Goal: Task Accomplishment & Management: Complete application form

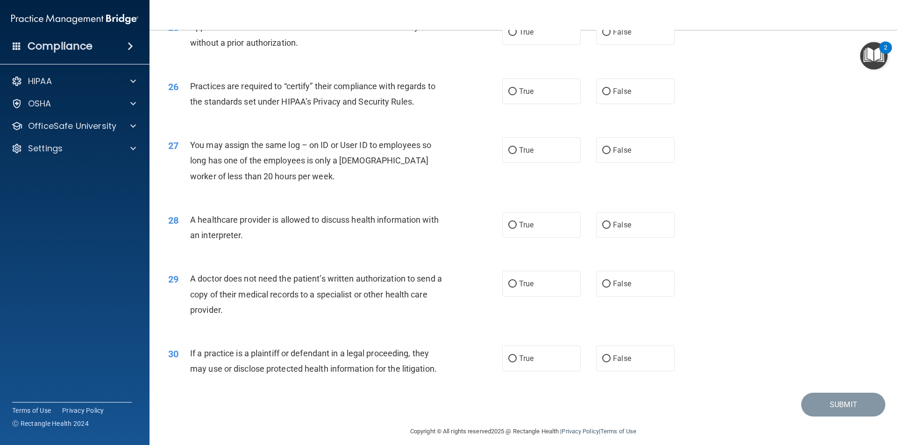
scroll to position [1730, 0]
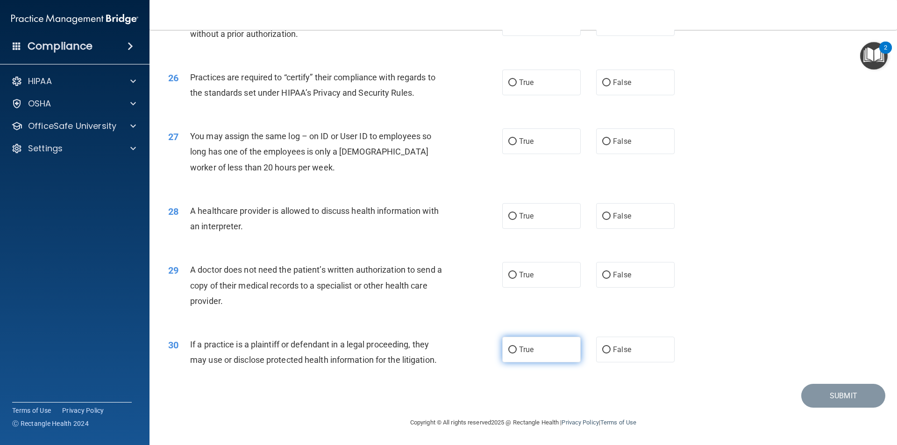
click at [517, 358] on label "True" at bounding box center [541, 350] width 79 height 26
click at [517, 354] on input "True" at bounding box center [512, 350] width 8 height 7
radio input "true"
click at [601, 265] on label "False" at bounding box center [635, 275] width 79 height 26
click at [602, 272] on input "False" at bounding box center [606, 275] width 8 height 7
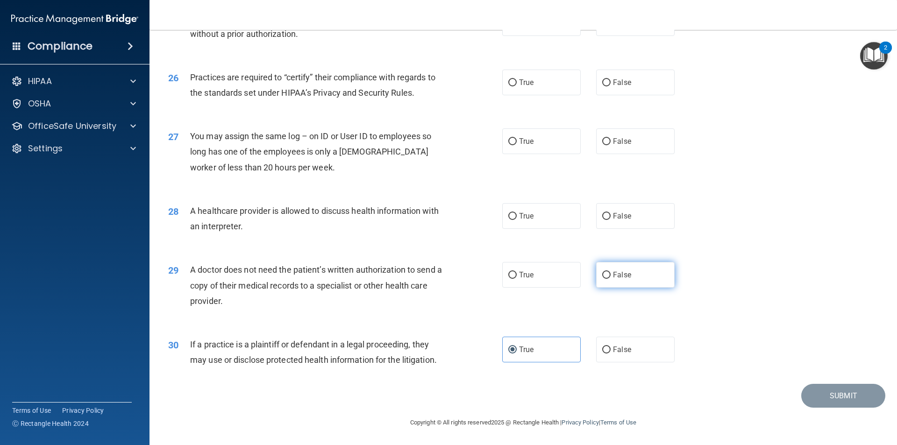
radio input "true"
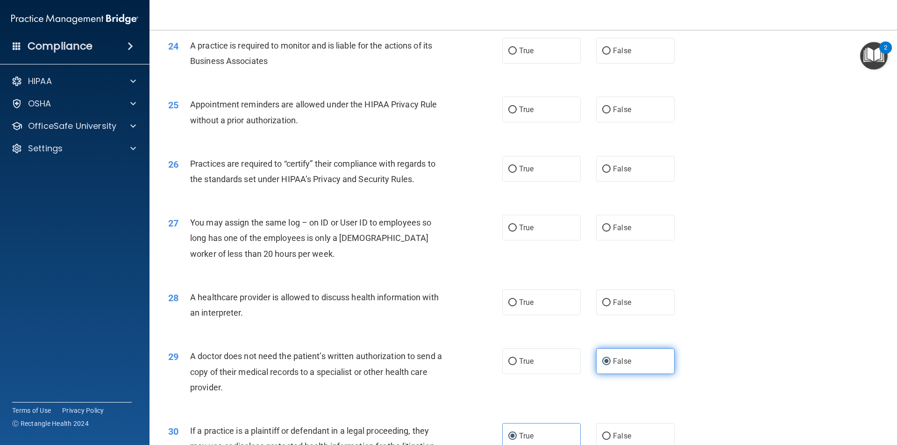
scroll to position [1637, 0]
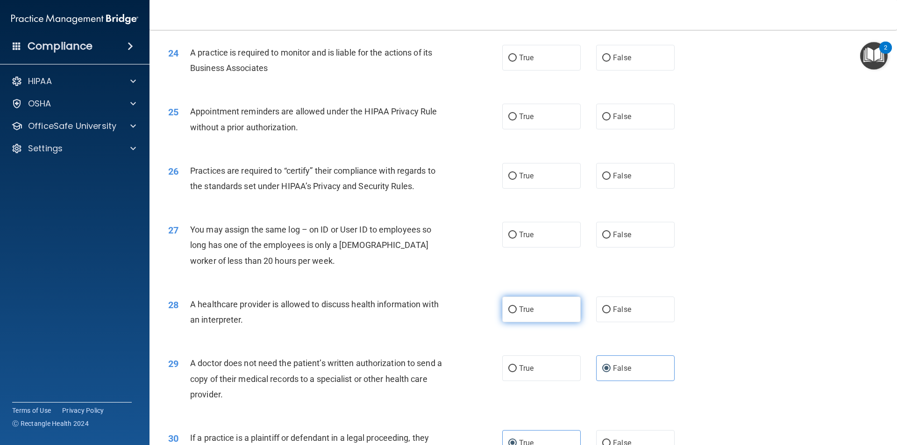
click at [548, 310] on label "True" at bounding box center [541, 310] width 79 height 26
click at [517, 310] on input "True" at bounding box center [512, 310] width 8 height 7
radio input "true"
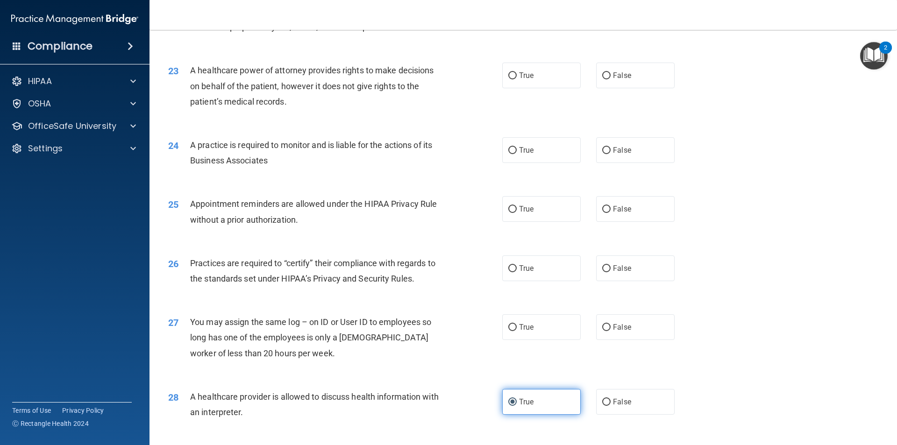
scroll to position [1543, 0]
click at [623, 327] on span "False" at bounding box center [622, 328] width 18 height 9
click at [611, 327] on input "False" at bounding box center [606, 328] width 8 height 7
radio input "true"
click at [606, 268] on input "False" at bounding box center [606, 269] width 8 height 7
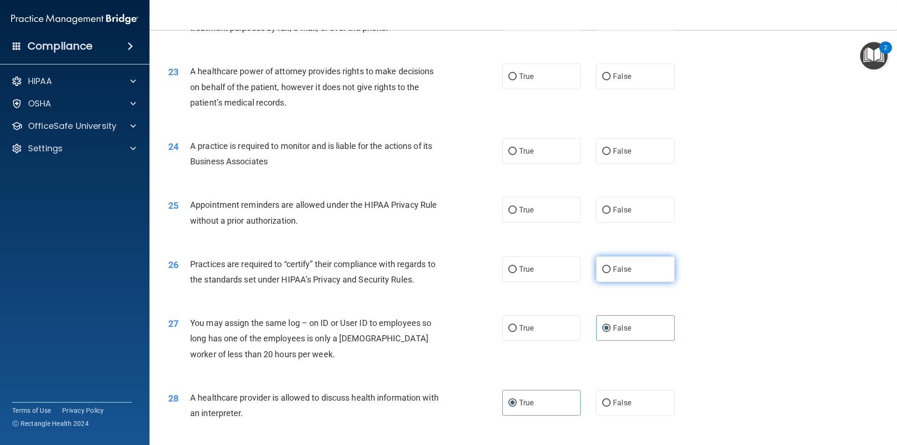
radio input "true"
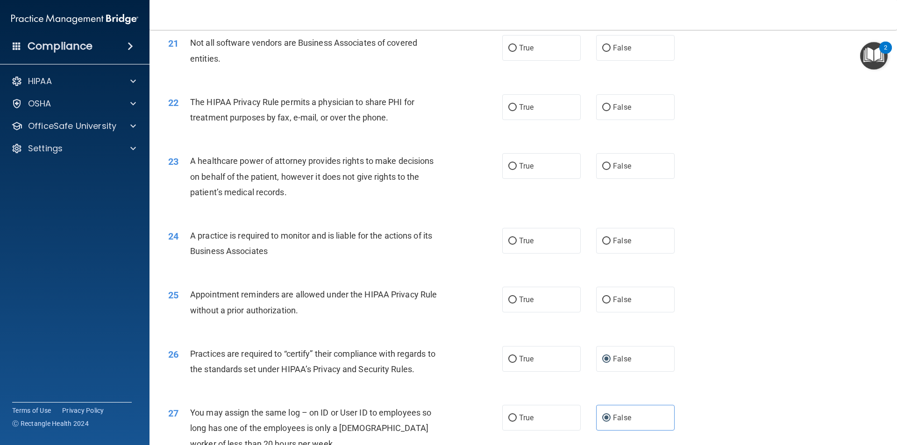
scroll to position [1450, 0]
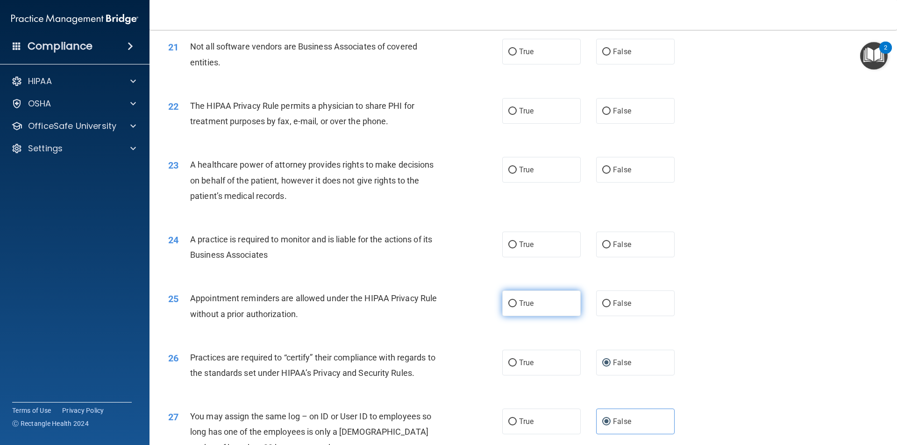
click at [531, 302] on label "True" at bounding box center [541, 304] width 79 height 26
click at [517, 302] on input "True" at bounding box center [512, 304] width 8 height 7
radio input "true"
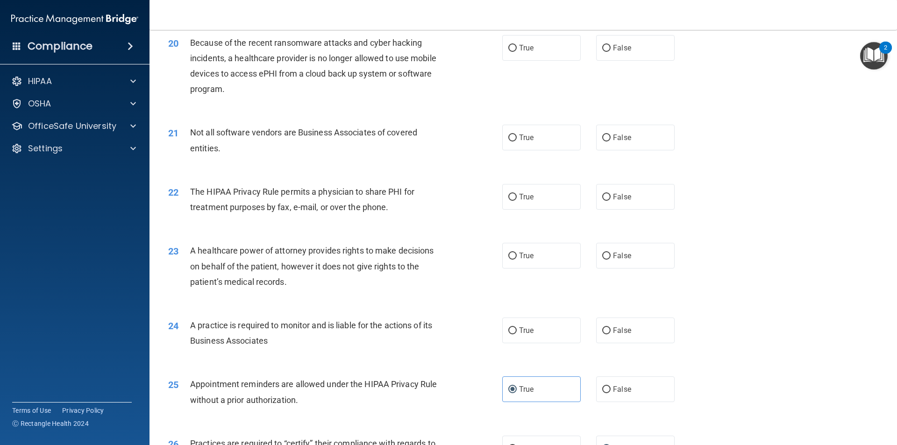
scroll to position [1356, 0]
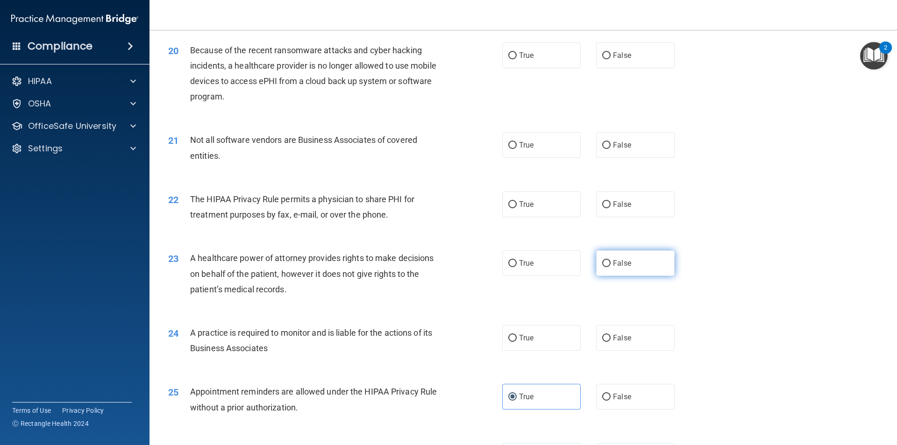
click at [608, 260] on label "False" at bounding box center [635, 263] width 79 height 26
click at [608, 260] on input "False" at bounding box center [606, 263] width 8 height 7
radio input "true"
click at [603, 340] on input "False" at bounding box center [606, 338] width 8 height 7
radio input "true"
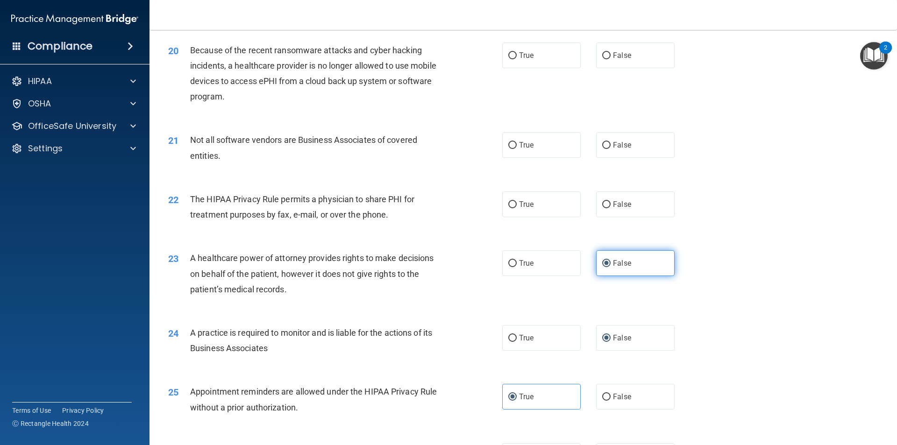
click at [604, 268] on label "False" at bounding box center [635, 263] width 79 height 26
click at [604, 267] on input "False" at bounding box center [606, 263] width 8 height 7
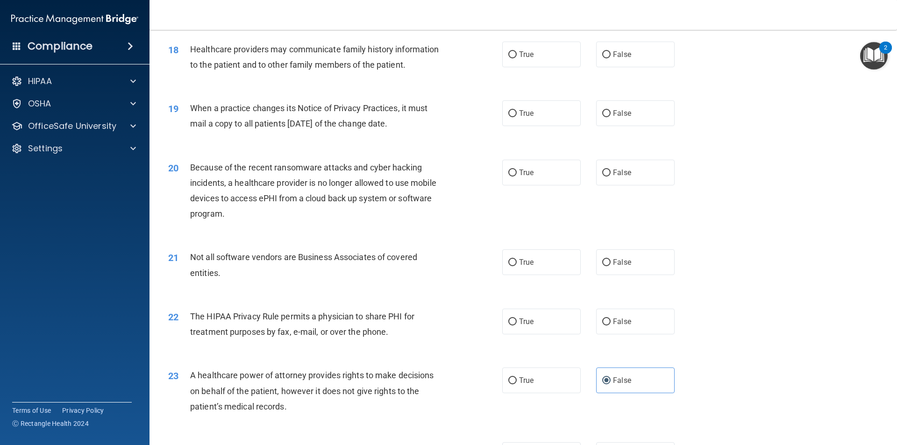
scroll to position [1216, 0]
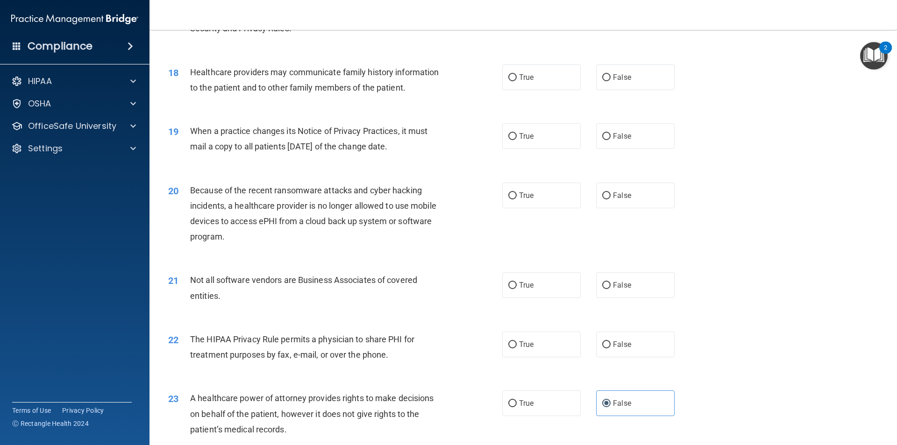
click at [667, 240] on div "20 Because of the recent ransomware attacks and cyber hacking incidents, a heal…" at bounding box center [523, 216] width 724 height 90
click at [600, 339] on label "False" at bounding box center [635, 345] width 79 height 26
click at [602, 342] on input "False" at bounding box center [606, 345] width 8 height 7
radio input "true"
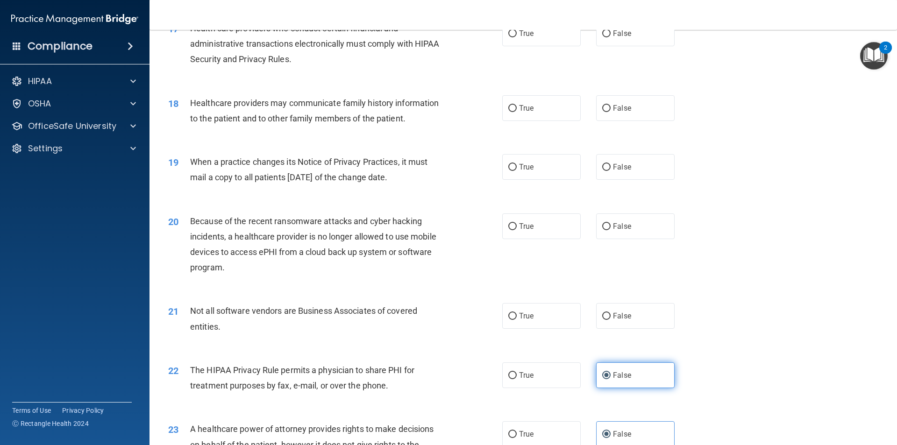
scroll to position [1169, 0]
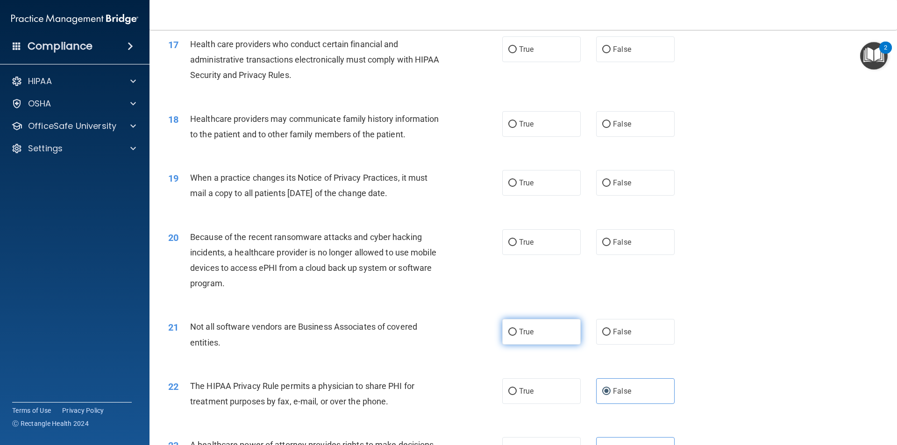
click at [509, 331] on input "True" at bounding box center [512, 332] width 8 height 7
radio input "true"
click at [509, 331] on input "True" at bounding box center [512, 332] width 8 height 7
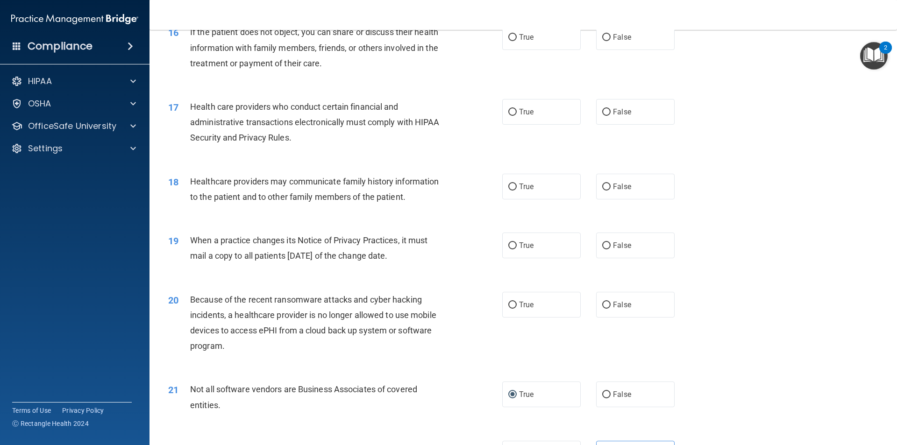
scroll to position [1076, 0]
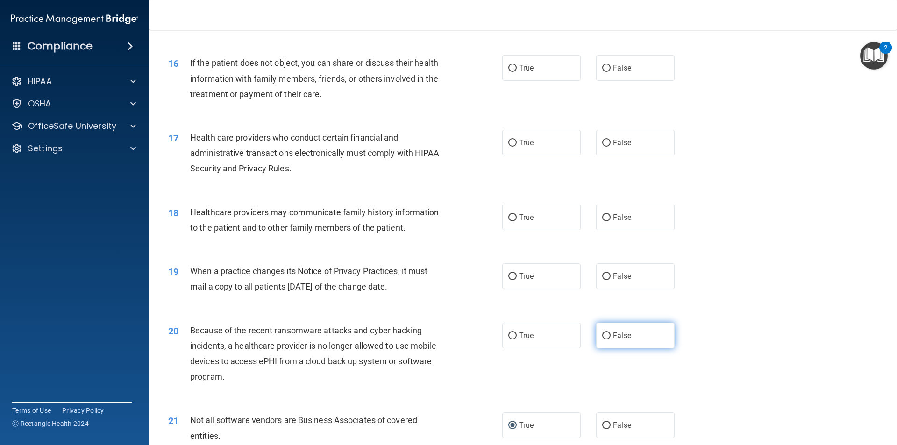
click at [600, 329] on label "False" at bounding box center [635, 336] width 79 height 26
click at [602, 333] on input "False" at bounding box center [606, 336] width 8 height 7
radio input "true"
click at [629, 279] on label "False" at bounding box center [635, 277] width 79 height 26
click at [611, 279] on input "False" at bounding box center [606, 276] width 8 height 7
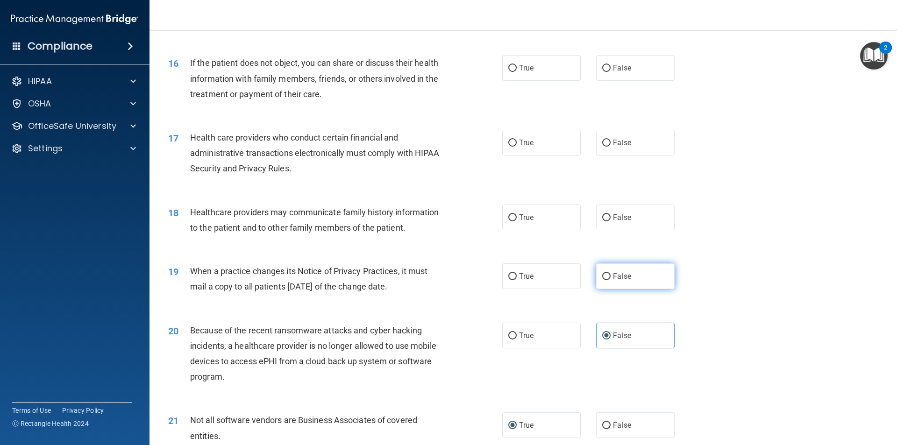
radio input "true"
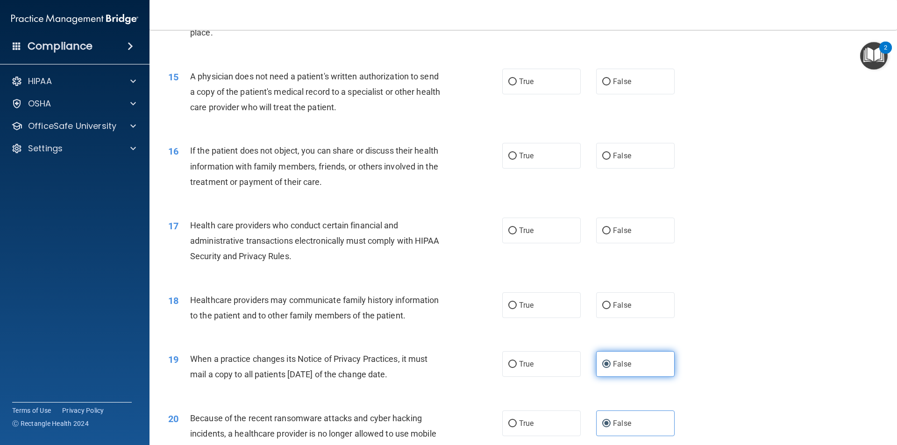
scroll to position [936, 0]
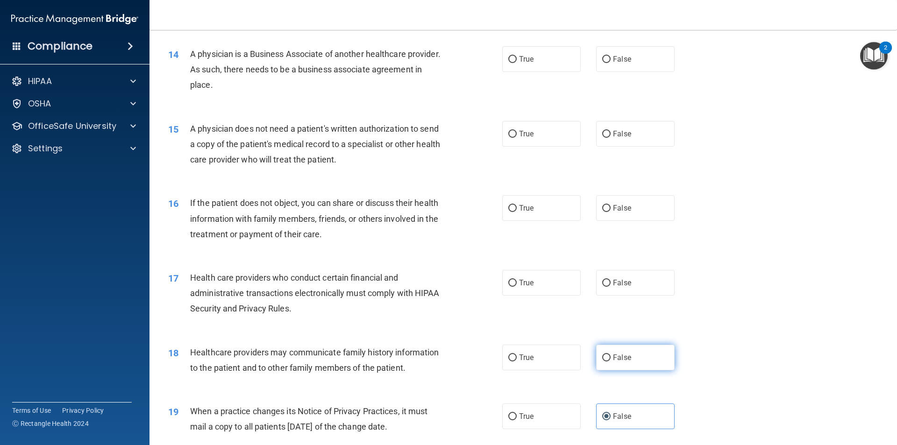
click at [614, 355] on span "False" at bounding box center [622, 357] width 18 height 9
click at [611, 355] on input "False" at bounding box center [606, 358] width 8 height 7
radio input "true"
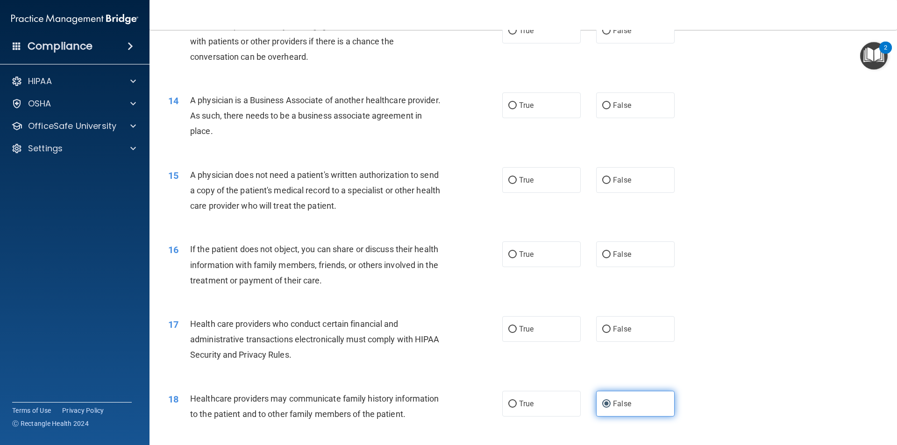
scroll to position [889, 0]
